Goal: Task Accomplishment & Management: Use online tool/utility

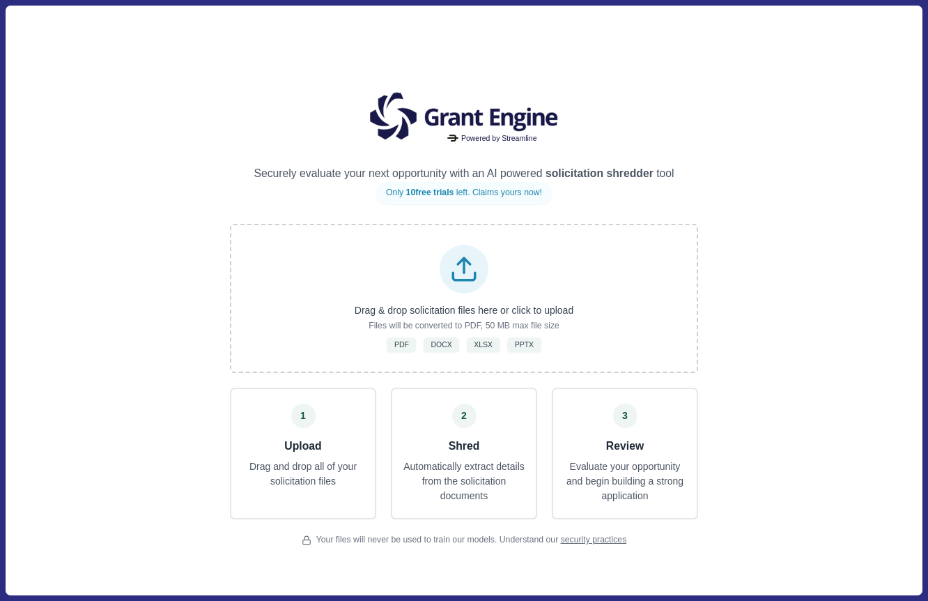
click at [137, 265] on div "Powered by Streamline Securely evaluate your next opportunity with an AI powere…" at bounding box center [464, 300] width 916 height 589
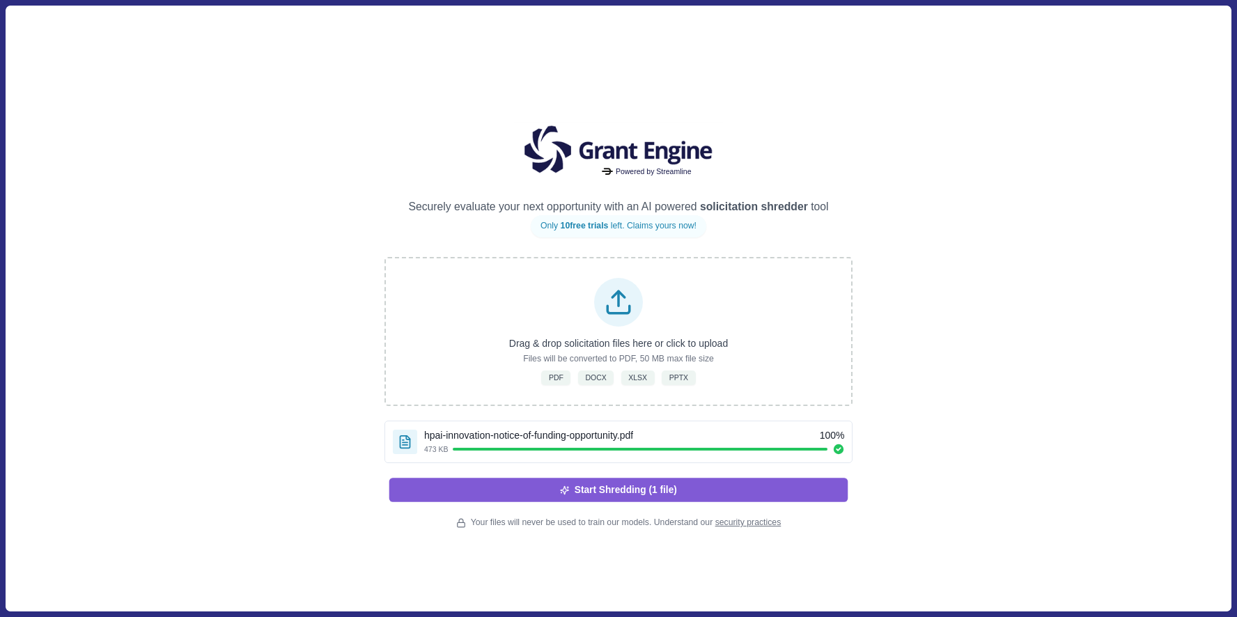
click at [725, 491] on button "Start Shredding (1 file)" at bounding box center [618, 490] width 459 height 24
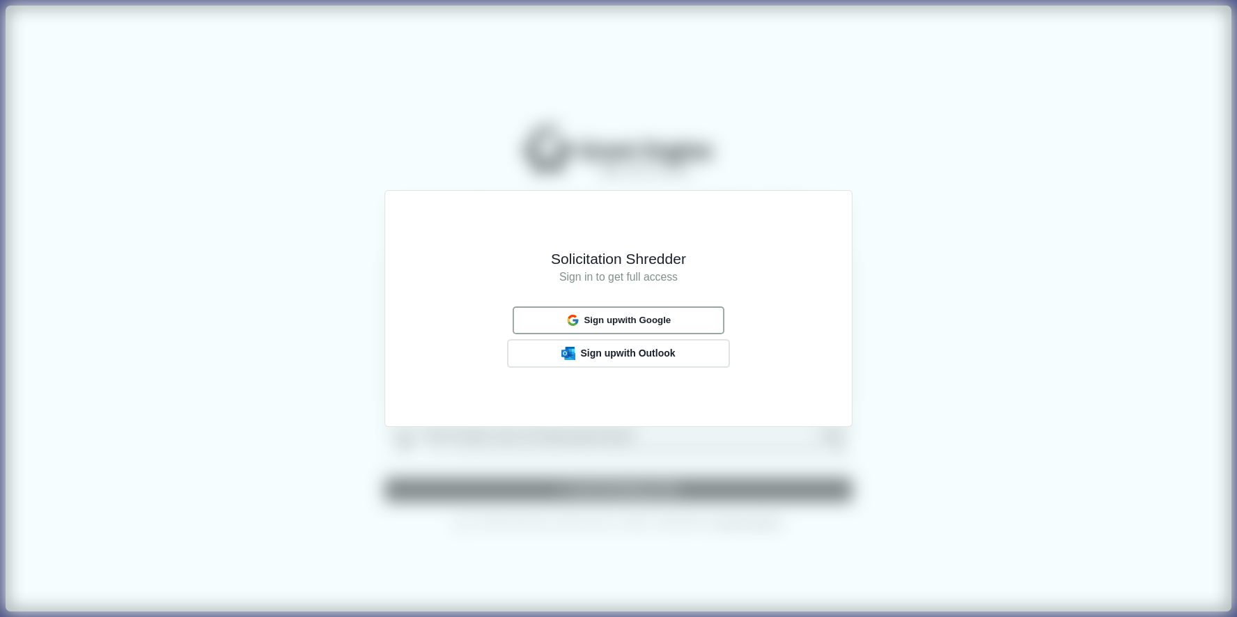
click at [656, 319] on span "Sign up with Google" at bounding box center [627, 320] width 87 height 11
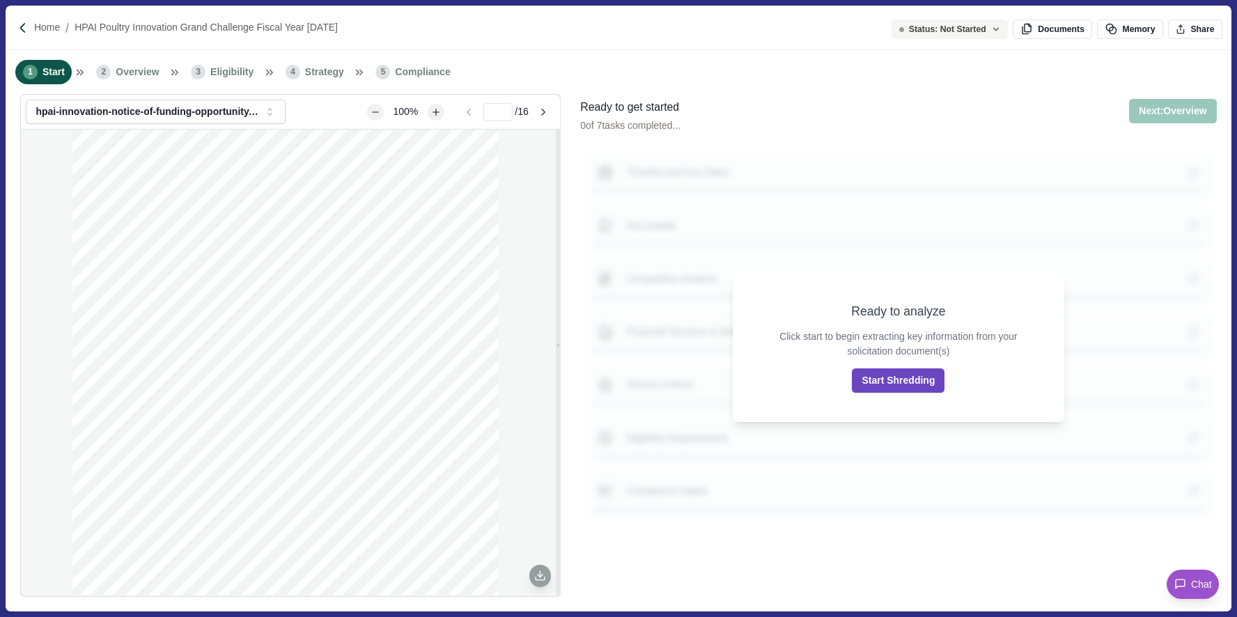
click at [901, 383] on button "Start Shredding" at bounding box center [898, 381] width 93 height 24
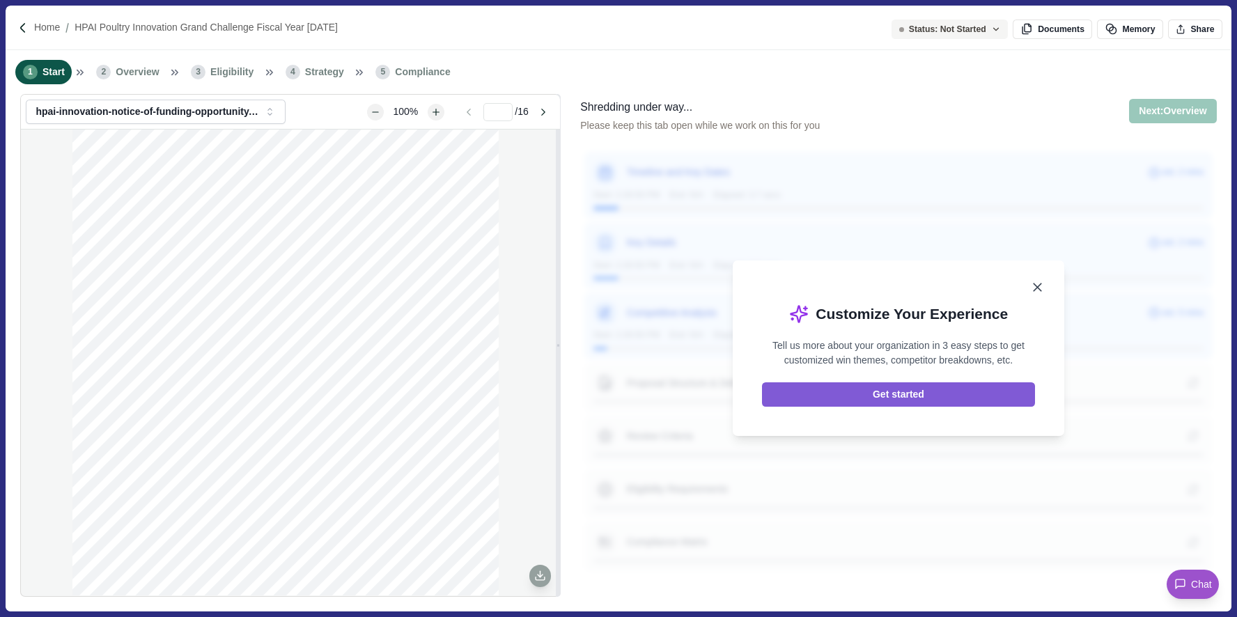
click at [1041, 288] on icon "Close" at bounding box center [1037, 287] width 15 height 15
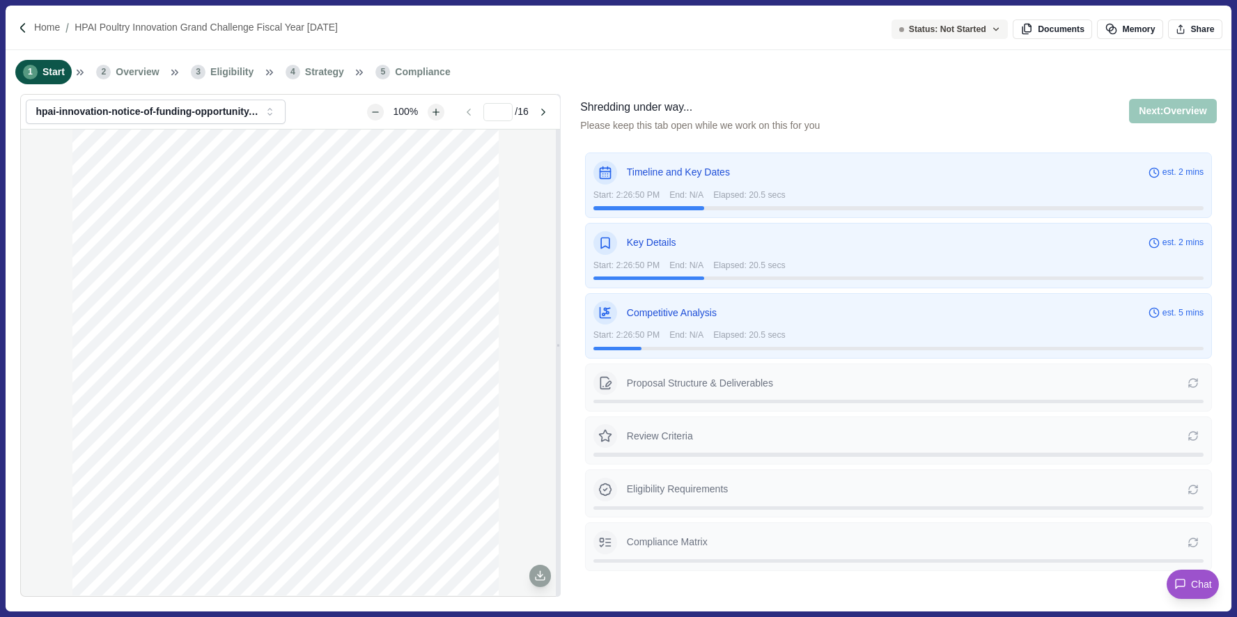
scroll to position [688, 0]
type input "*"
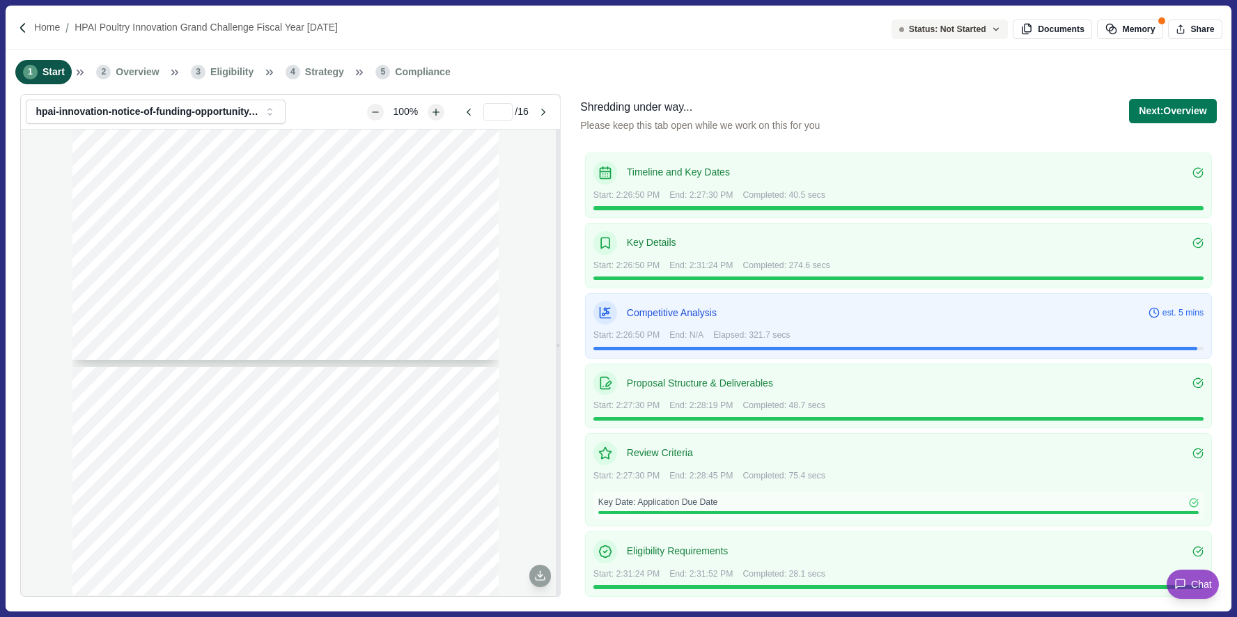
click at [626, 33] on div "Home HPAI Poultry Innovation Grand Challenge Fiscal Year [DATE]" at bounding box center [618, 28] width 1225 height 45
click at [1172, 118] on button "Next: Overview" at bounding box center [1172, 111] width 87 height 24
